Goal: Find specific page/section: Find specific page/section

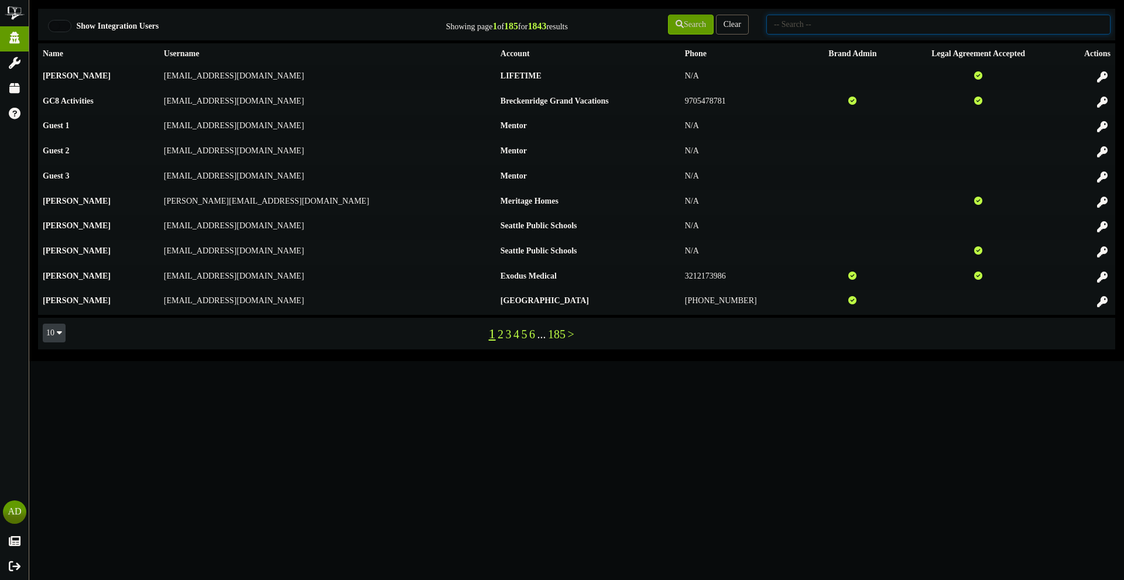
click at [816, 28] on input "text" at bounding box center [938, 25] width 344 height 20
type input "active wellness"
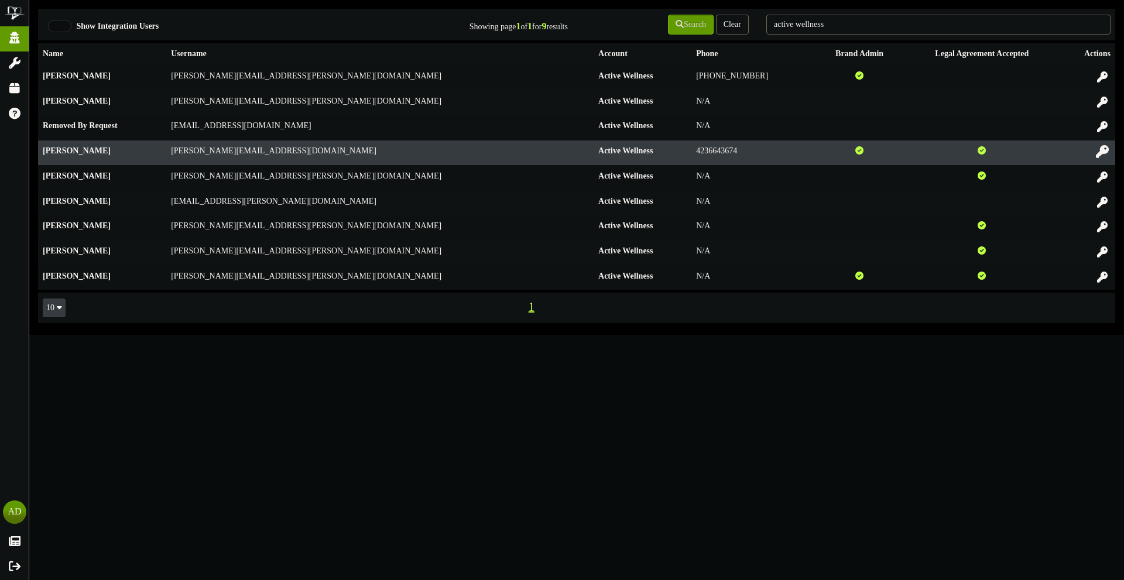
click at [1102, 147] on icon at bounding box center [1102, 151] width 13 height 13
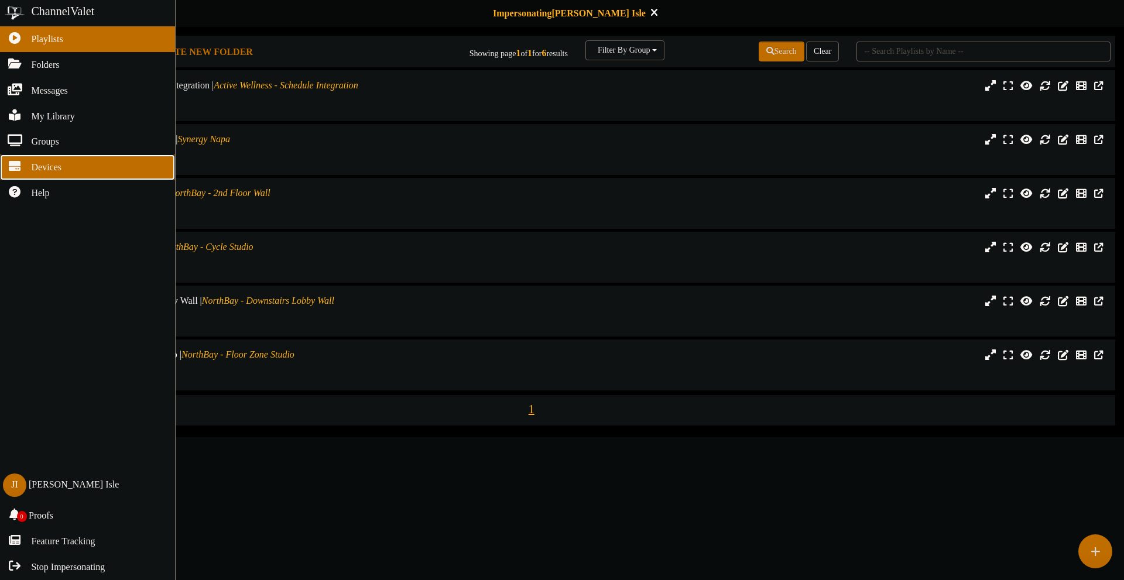
click at [16, 169] on icon at bounding box center [14, 164] width 29 height 9
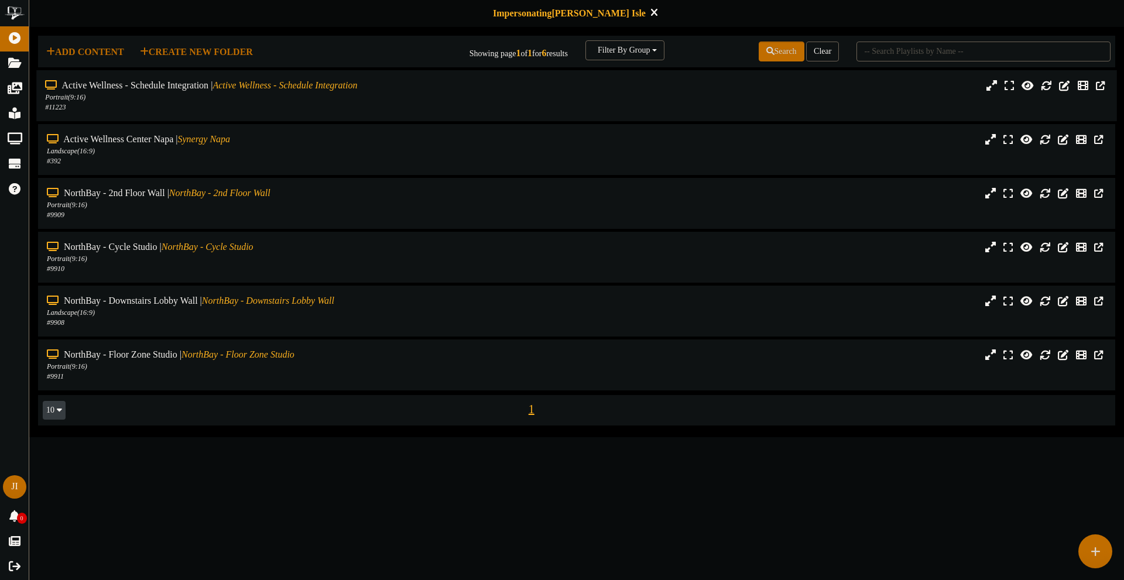
click at [514, 105] on div "Active Wellness - Schedule Integration | Active Wellness - Schedule Integration…" at bounding box center [576, 95] width 1080 height 33
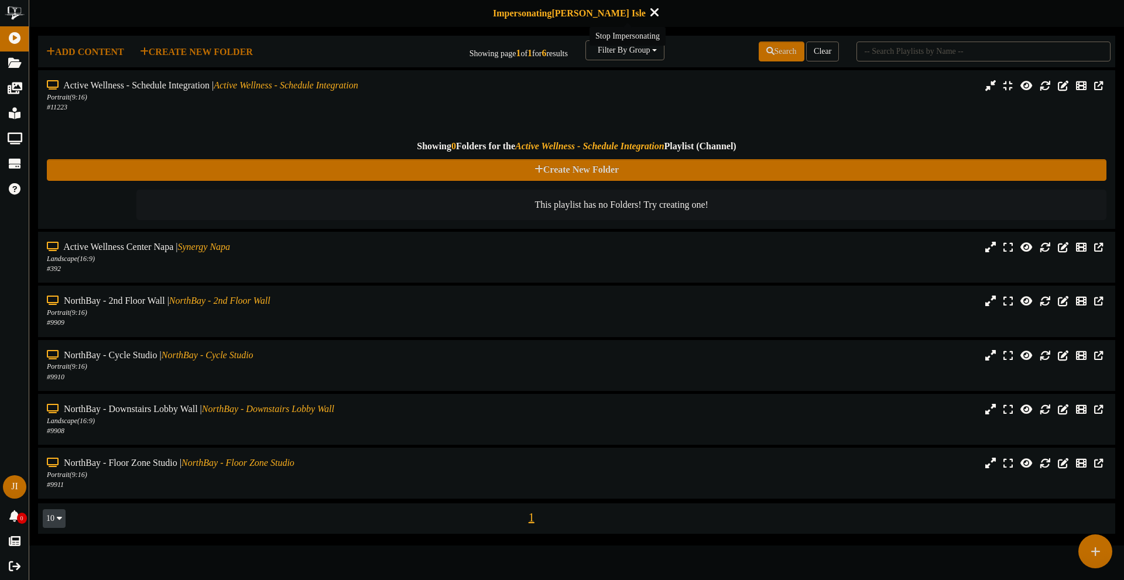
click at [650, 9] on icon at bounding box center [654, 12] width 8 height 13
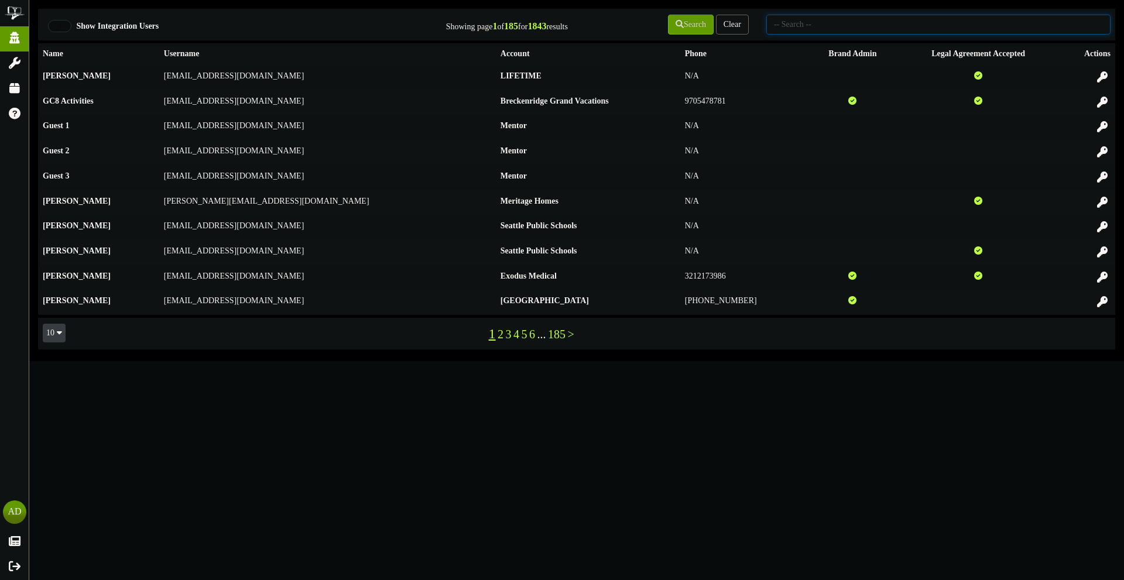
click at [776, 25] on input "text" at bounding box center [938, 25] width 344 height 20
type input "Big-D"
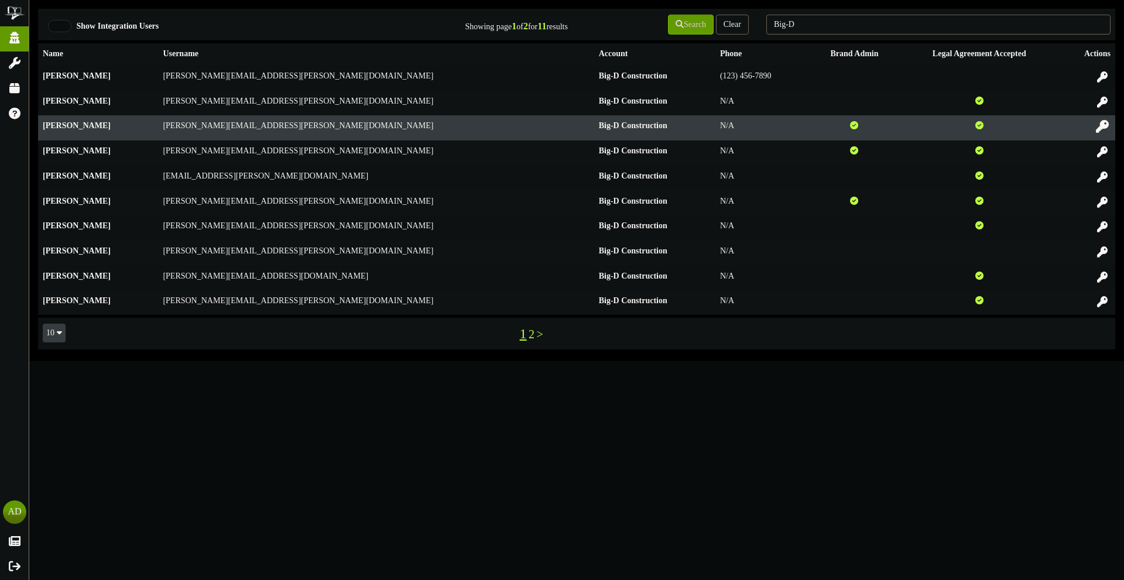
click at [1095, 133] on button at bounding box center [1102, 128] width 20 height 18
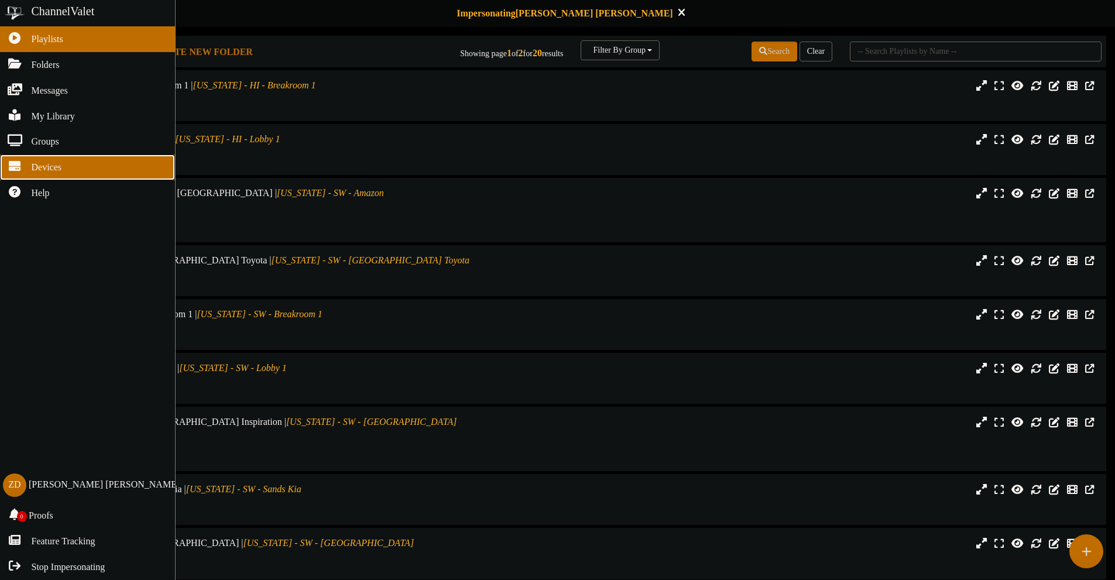
click at [23, 173] on link "Devices" at bounding box center [87, 167] width 175 height 26
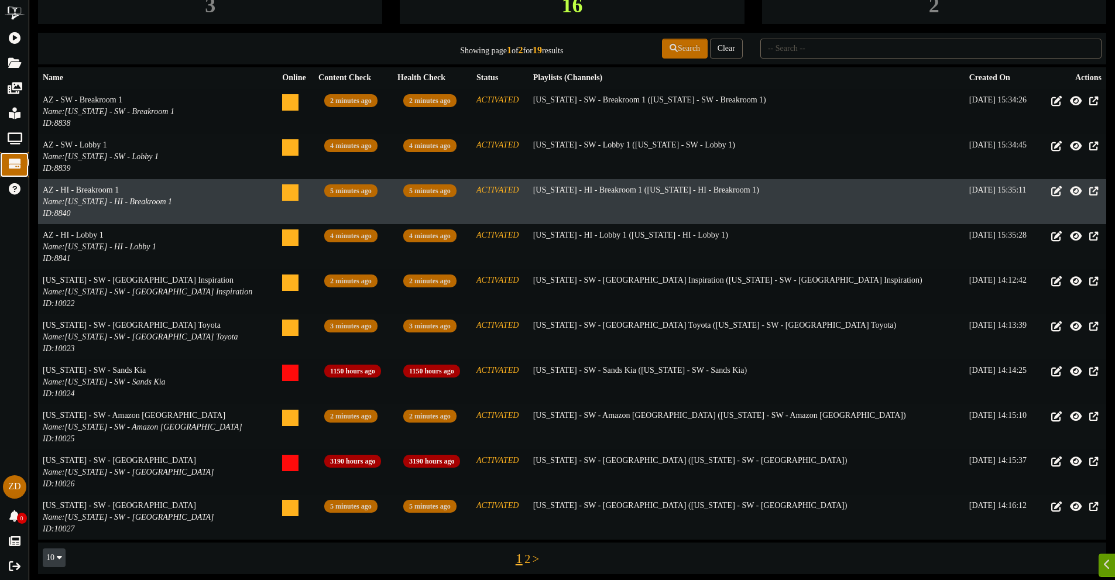
scroll to position [70, 0]
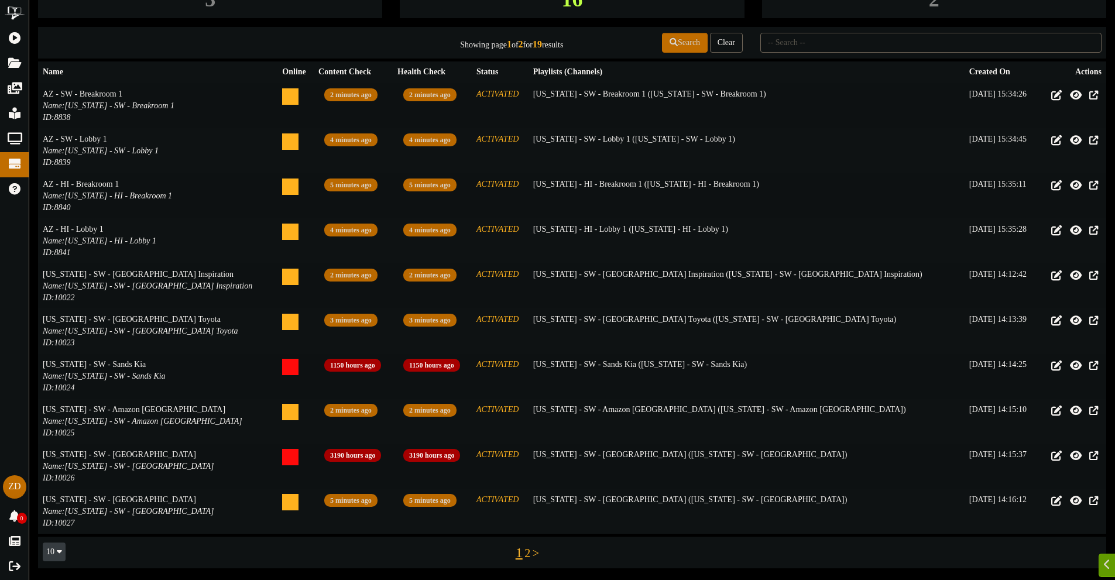
click at [536, 558] on link ">" at bounding box center [536, 553] width 6 height 13
